Goal: Task Accomplishment & Management: Manage account settings

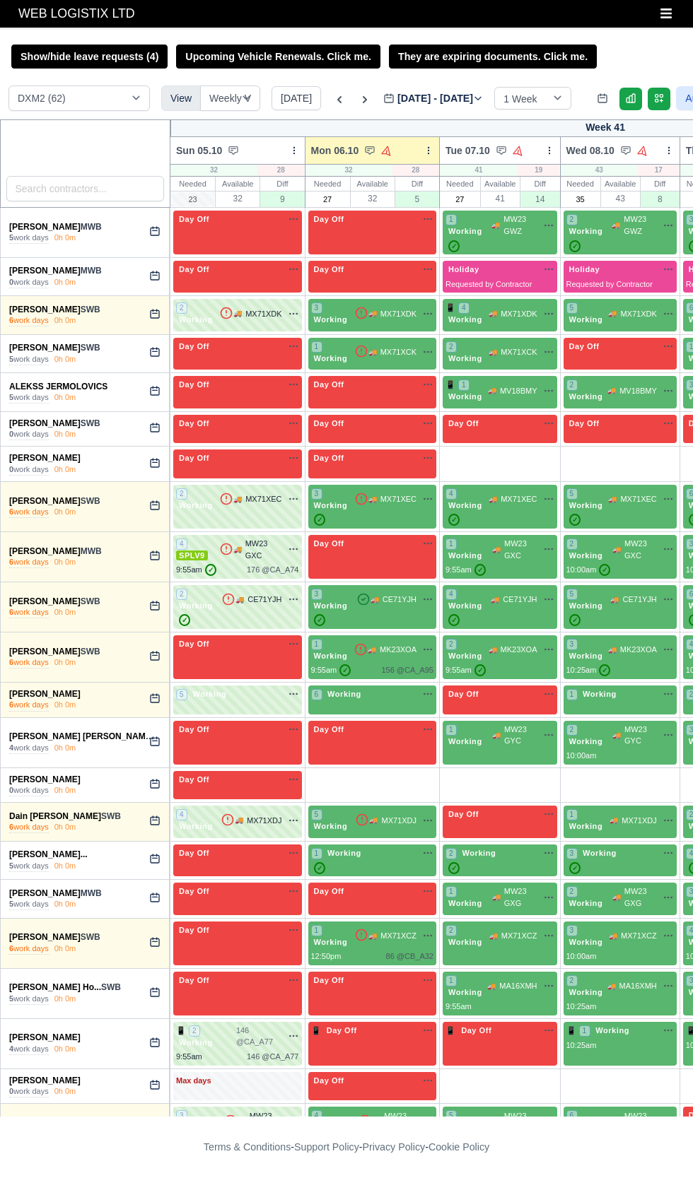
select select "1"
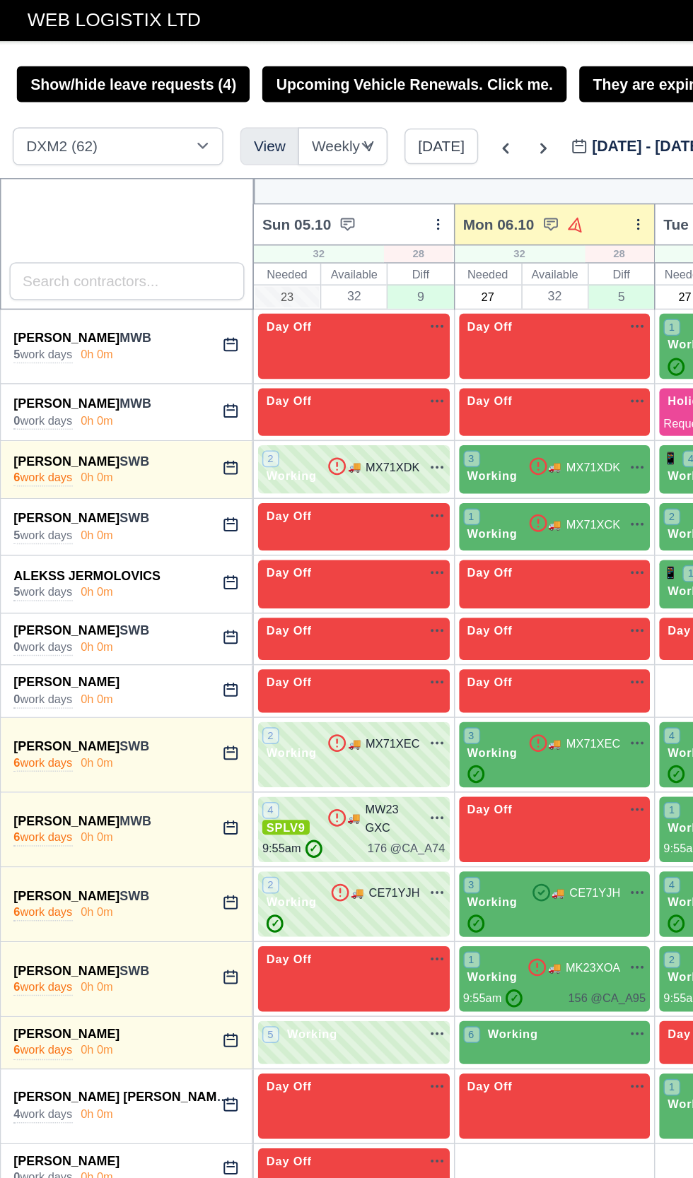
scroll to position [0, 322]
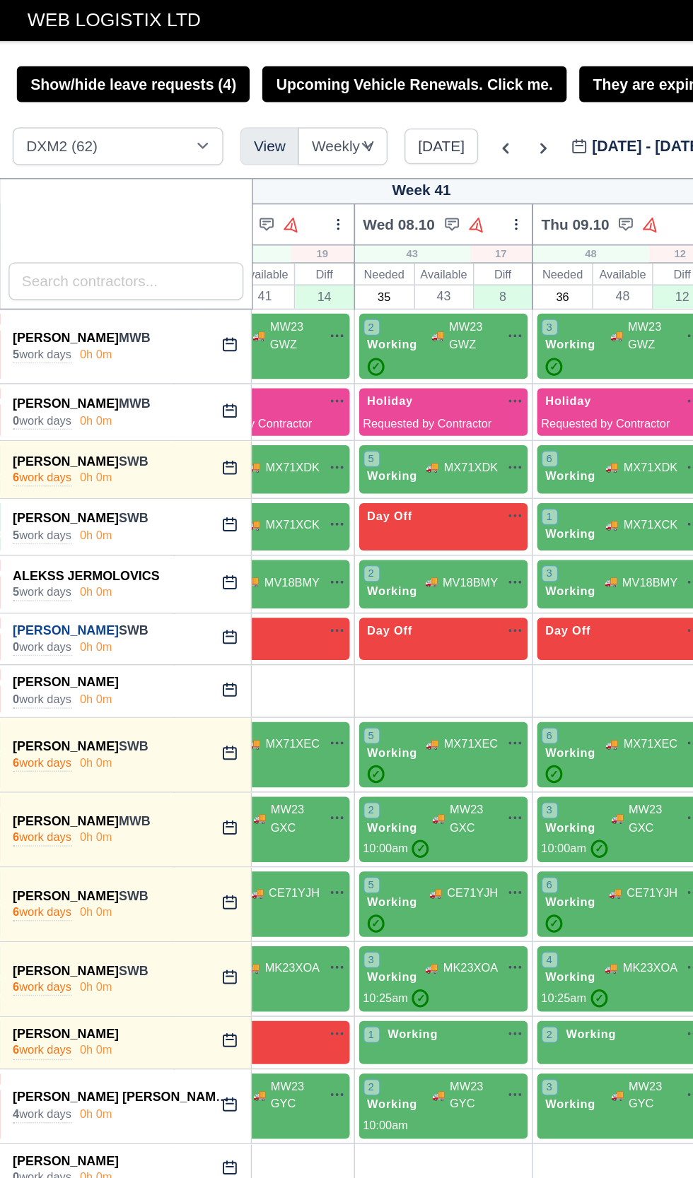
click at [28, 421] on link "Ali Irshad" at bounding box center [44, 423] width 71 height 10
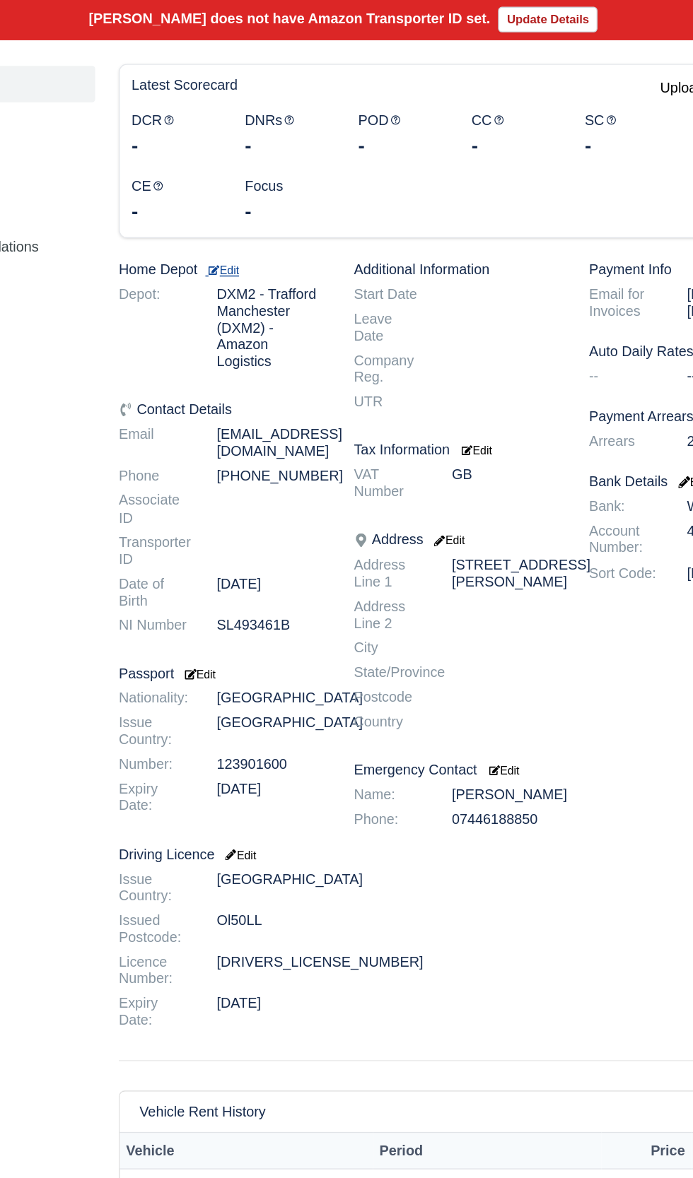
click at [267, 353] on small "Edit" at bounding box center [259, 354] width 24 height 8
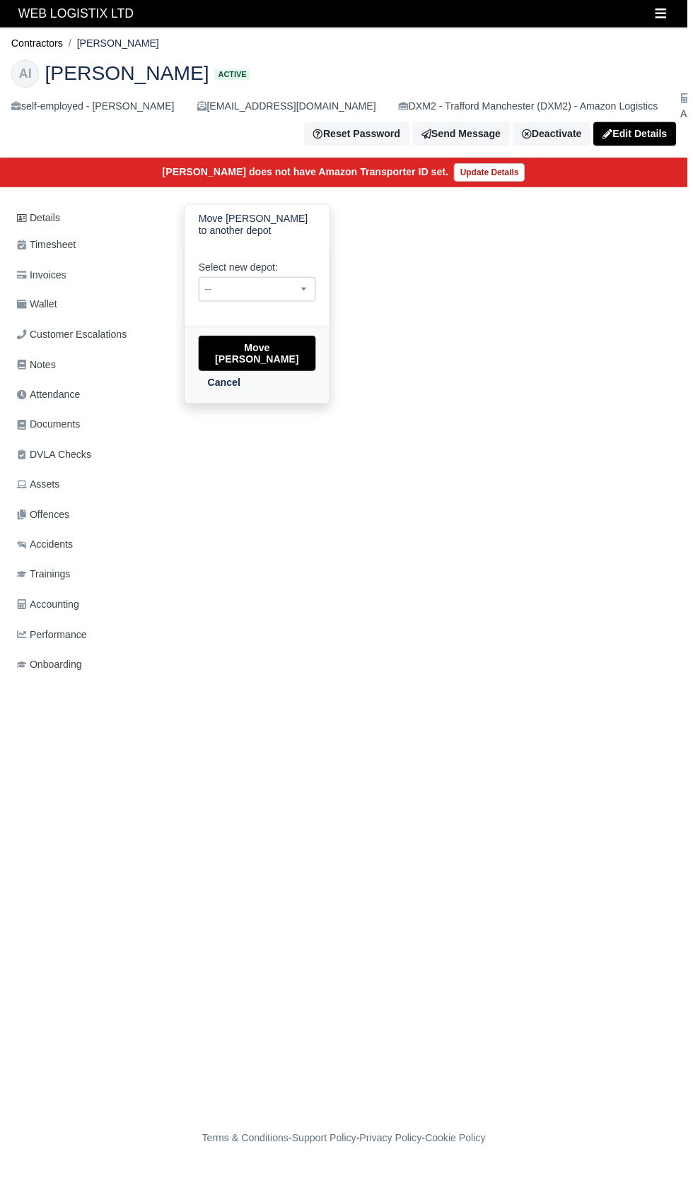
click at [236, 289] on span "--" at bounding box center [259, 292] width 117 height 18
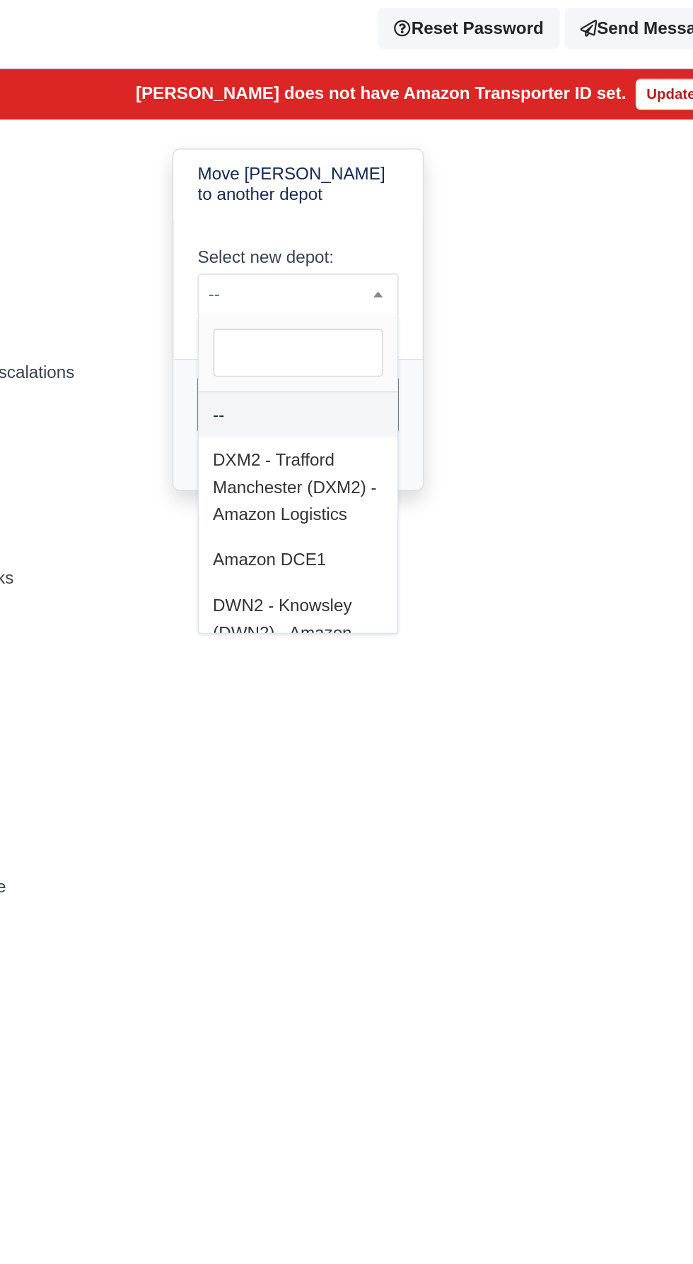
select select "3"
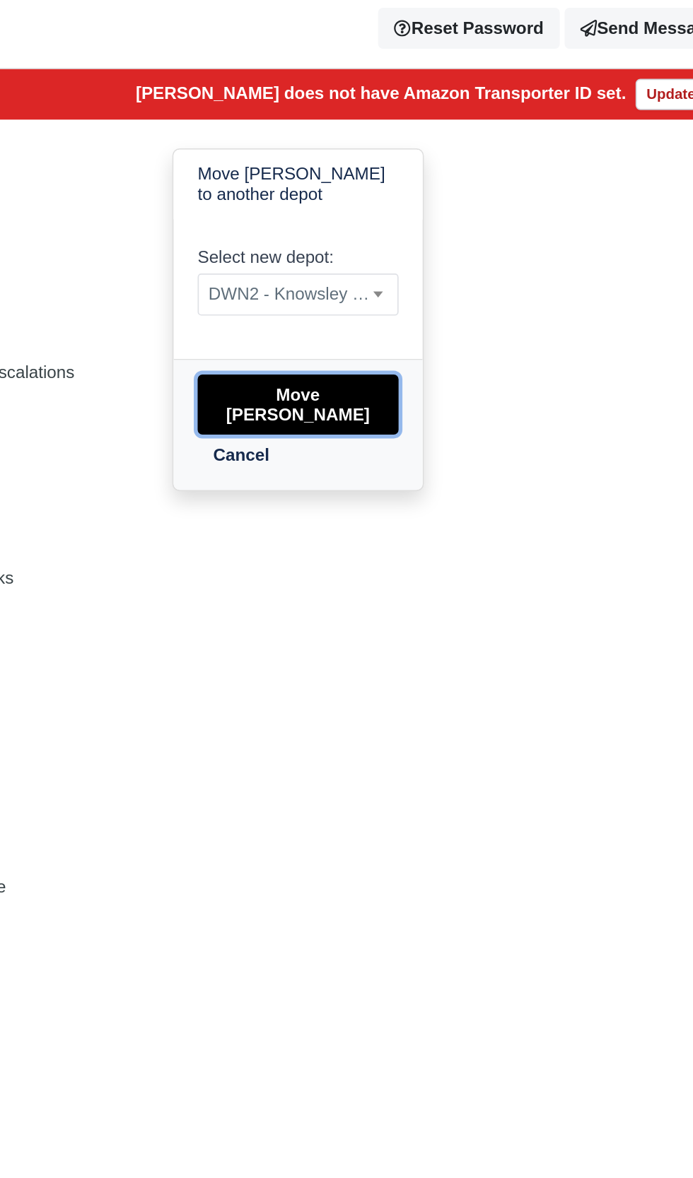
click at [218, 348] on button "Move Ali Irshad" at bounding box center [259, 355] width 118 height 35
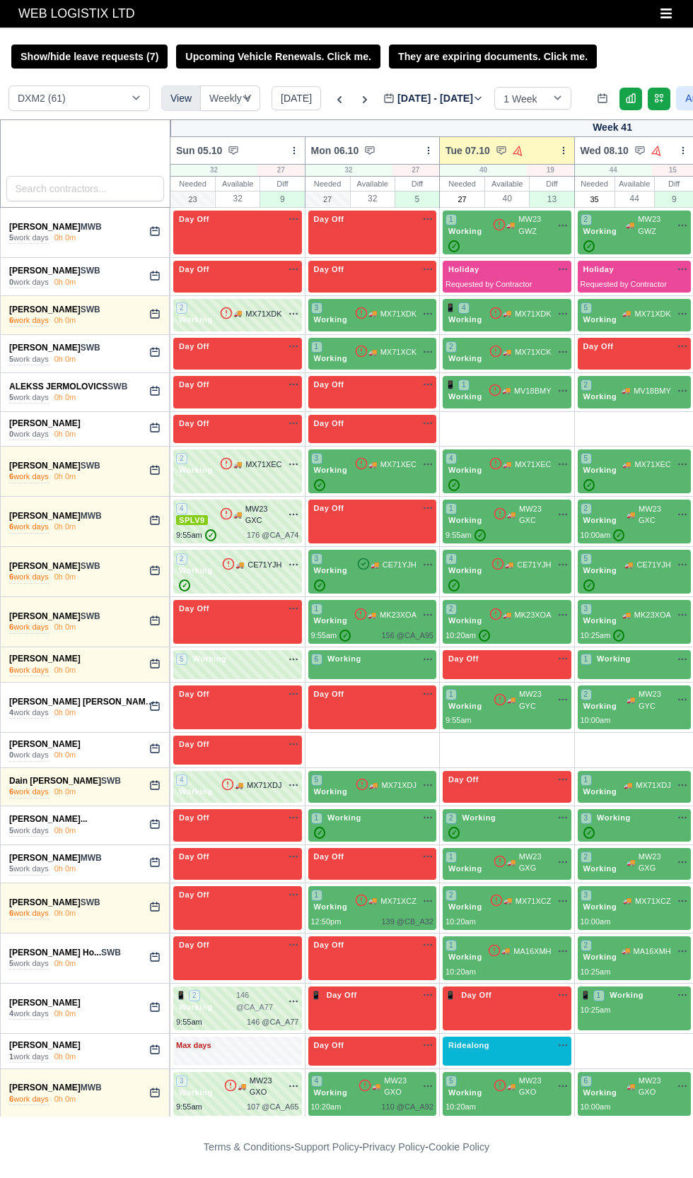
select select "1"
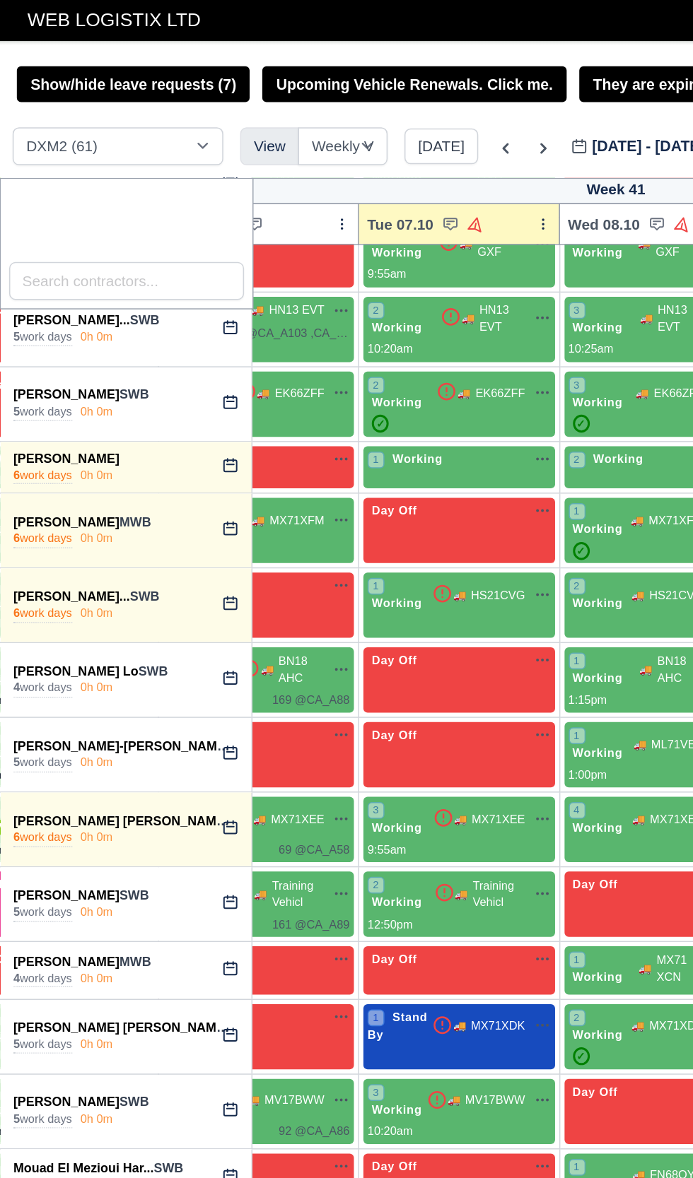
scroll to position [1201, 199]
